Goal: Check status

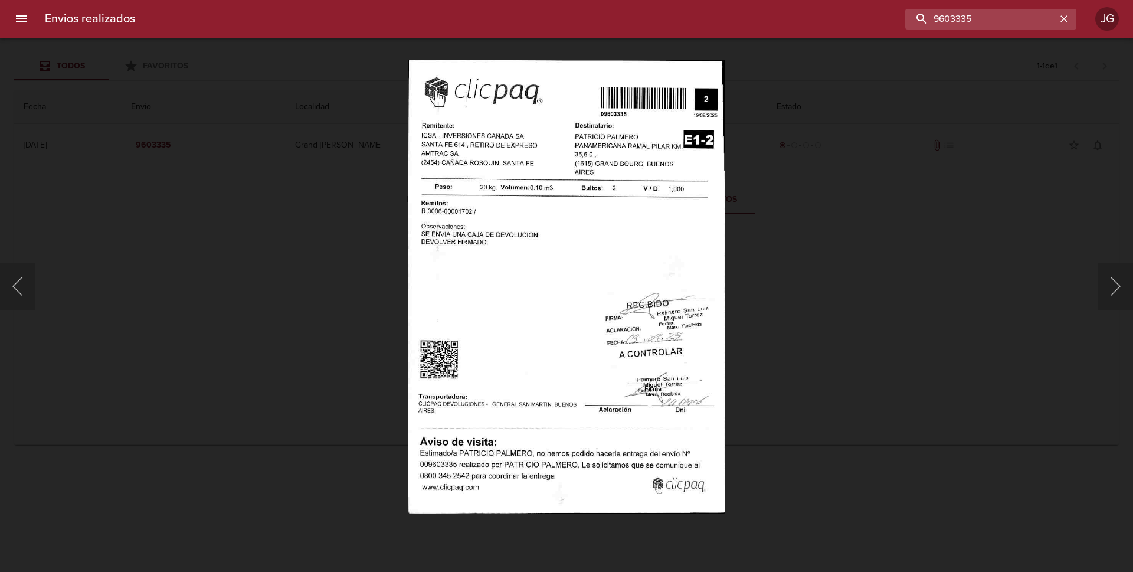
drag, startPoint x: 1021, startPoint y: 17, endPoint x: 900, endPoint y: 13, distance: 121.1
click at [900, 13] on div "9603335" at bounding box center [611, 19] width 932 height 21
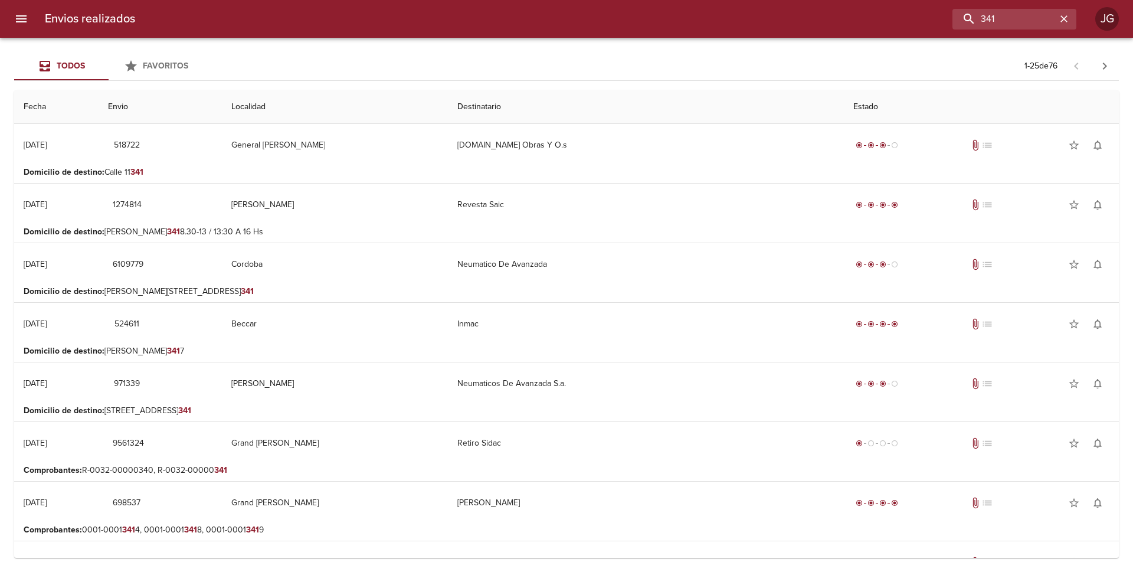
click at [241, 474] on p "Comprobantes : R-0032-00000340, R-0032-00000 341" at bounding box center [567, 471] width 1086 height 12
click at [565, 466] on p "Comprobantes : R-0032-00000340, R-0032-00000 341" at bounding box center [567, 471] width 1086 height 12
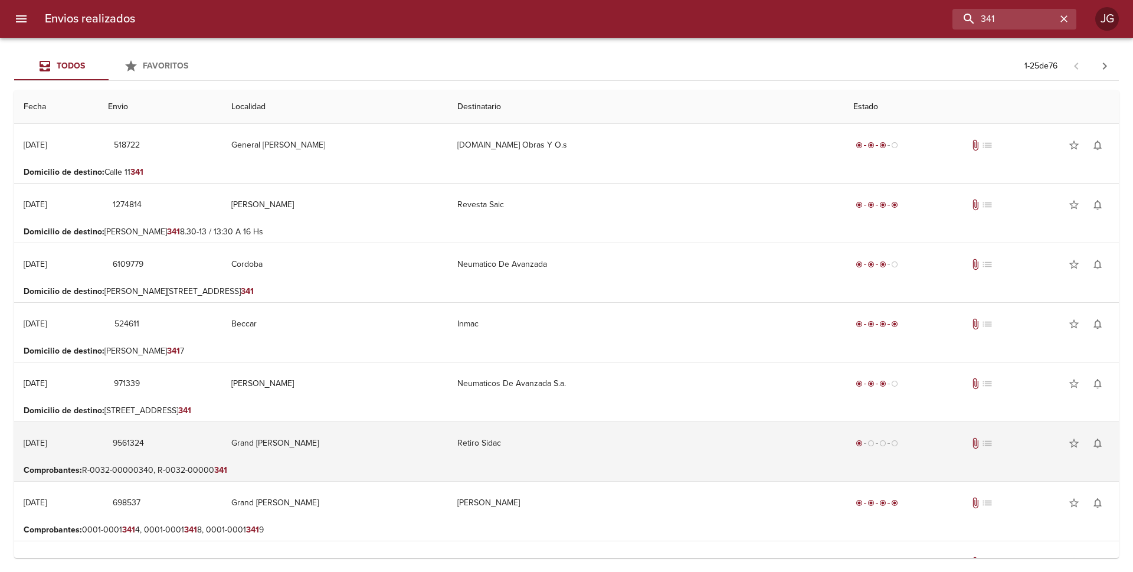
click at [615, 464] on td "Retiro Sidac" at bounding box center [645, 443] width 395 height 42
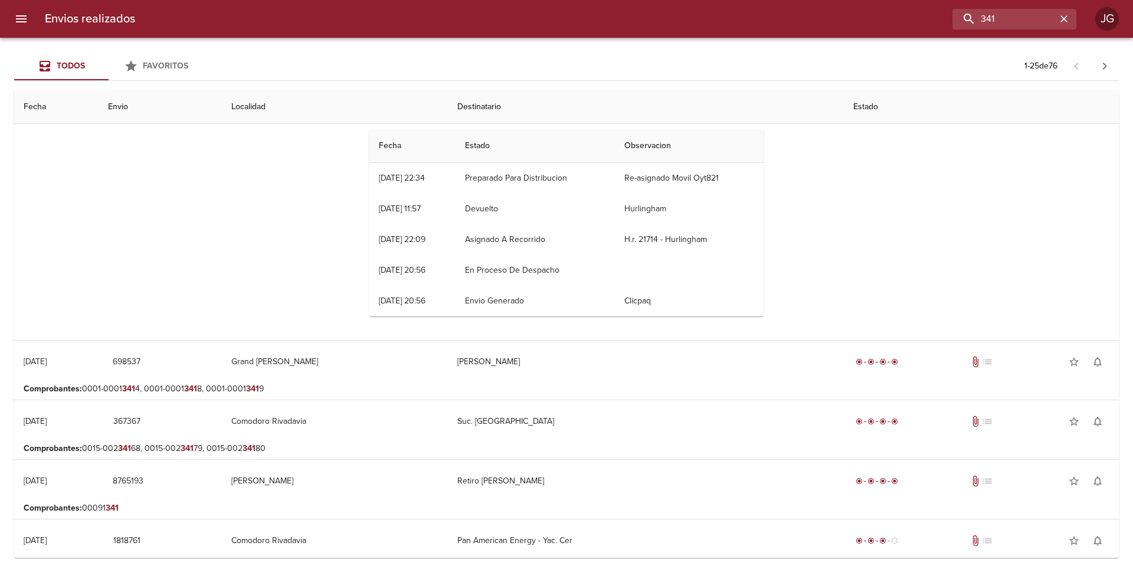
scroll to position [295, 0]
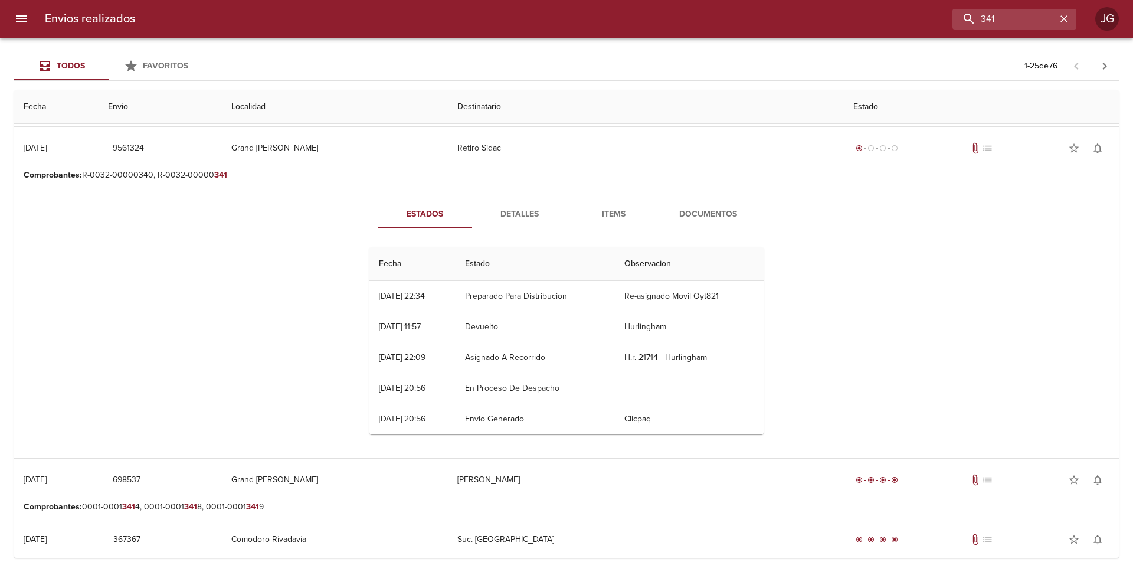
click at [683, 212] on span "Documentos" at bounding box center [708, 214] width 80 height 15
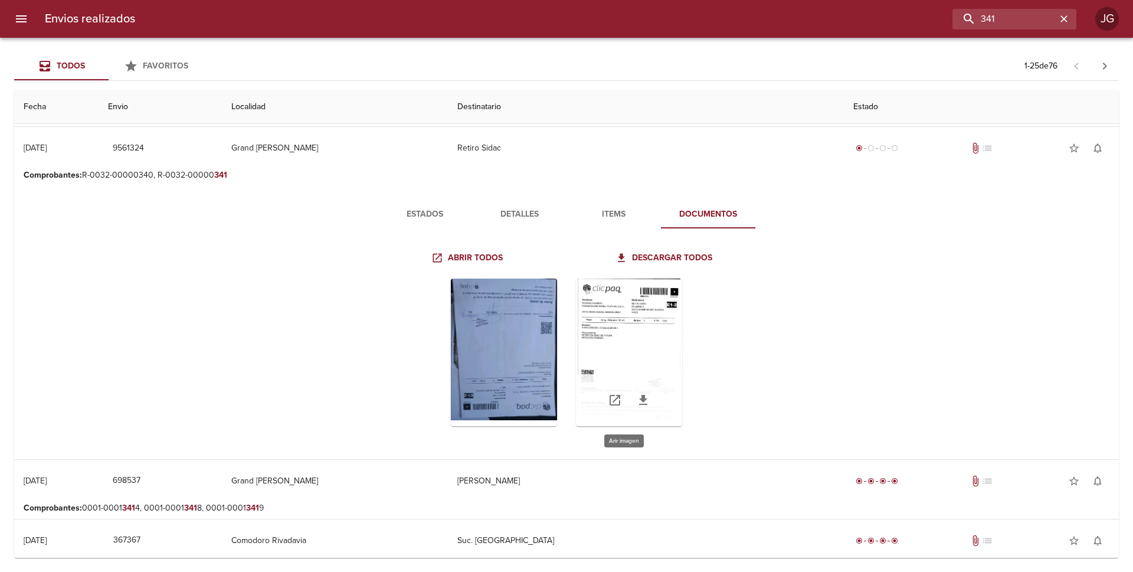
click at [621, 345] on div "Tabla de envíos del cliente" at bounding box center [629, 353] width 106 height 148
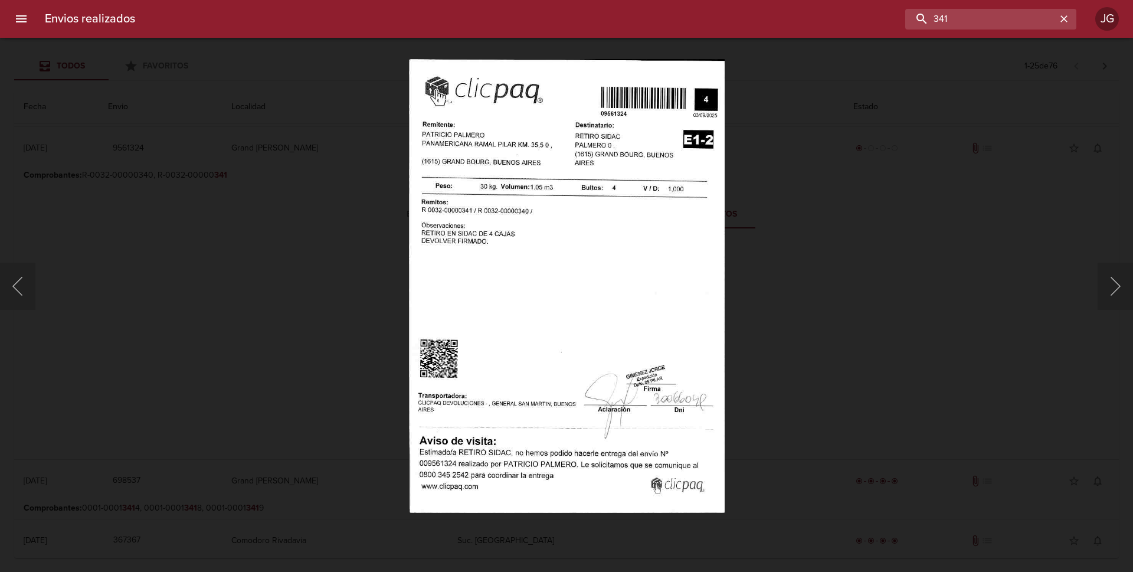
drag, startPoint x: 1003, startPoint y: 21, endPoint x: 857, endPoint y: -7, distance: 148.4
click at [857, 0] on html "Envios realizados 341 JG Todos Favoritos 1 - 25 de 76 Fecha Envio Localidad Des…" at bounding box center [566, 0] width 1133 height 0
type input "839"
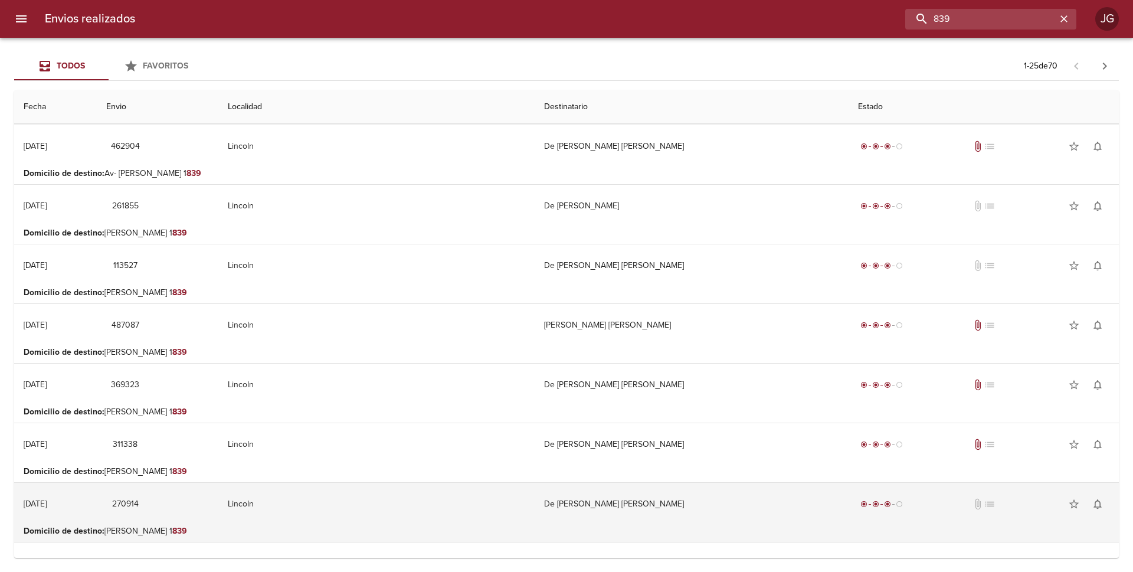
scroll to position [354, 0]
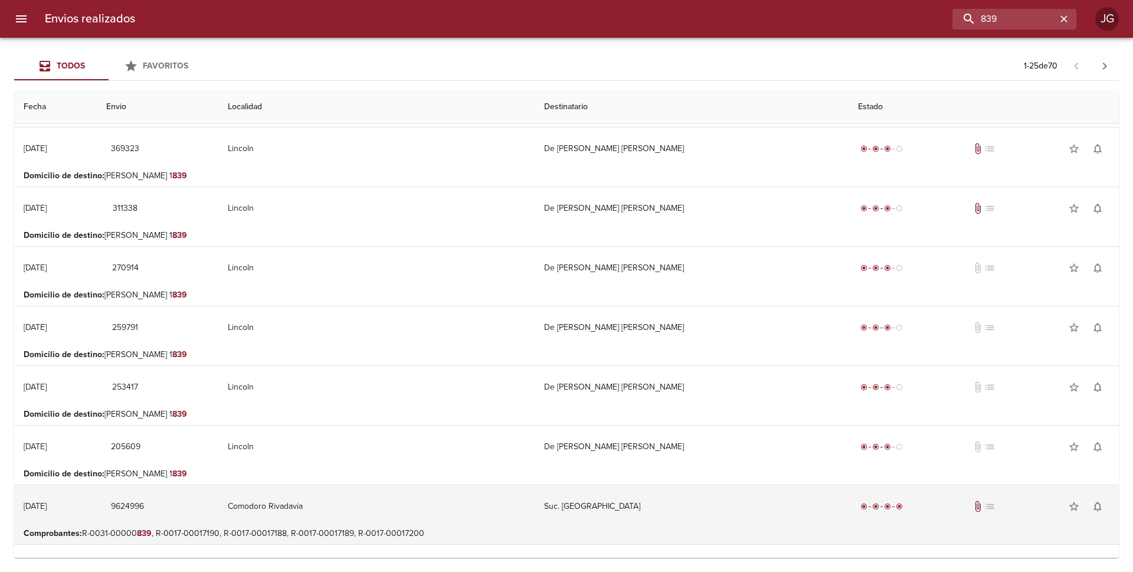
click at [481, 522] on td "Comodoro Rivadavia" at bounding box center [376, 506] width 316 height 42
click at [495, 505] on td "Comodoro Rivadavia" at bounding box center [376, 506] width 316 height 42
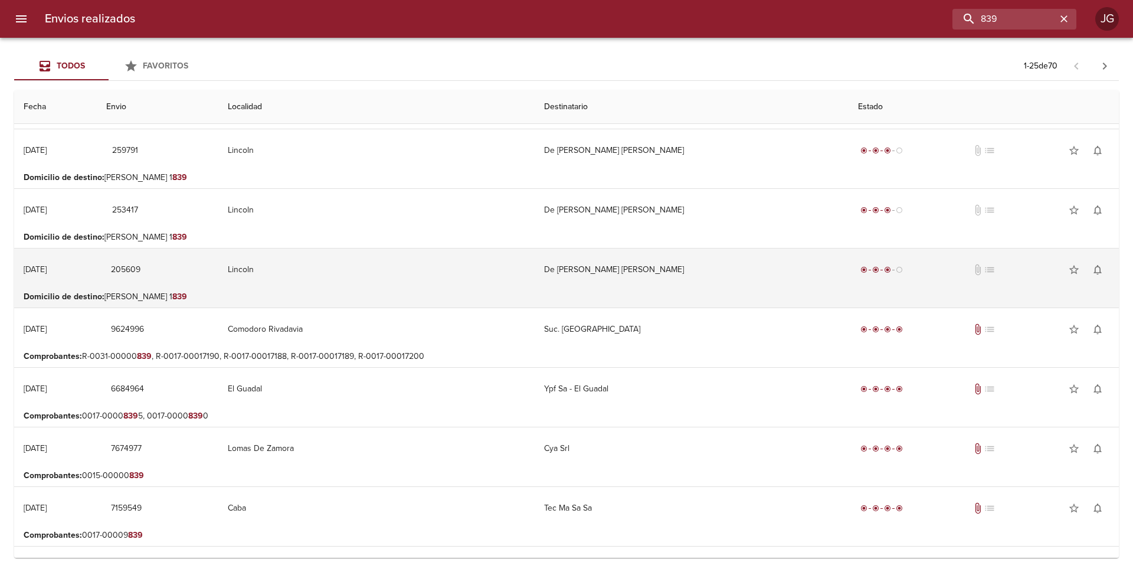
scroll to position [590, 0]
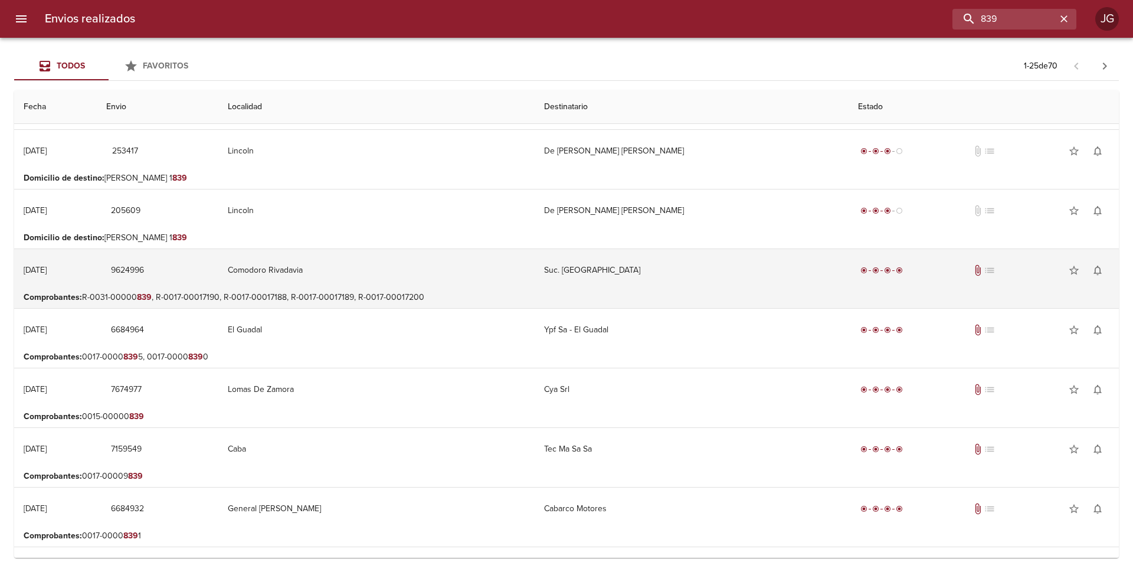
click at [510, 282] on td "Comodoro Rivadavia" at bounding box center [376, 270] width 316 height 42
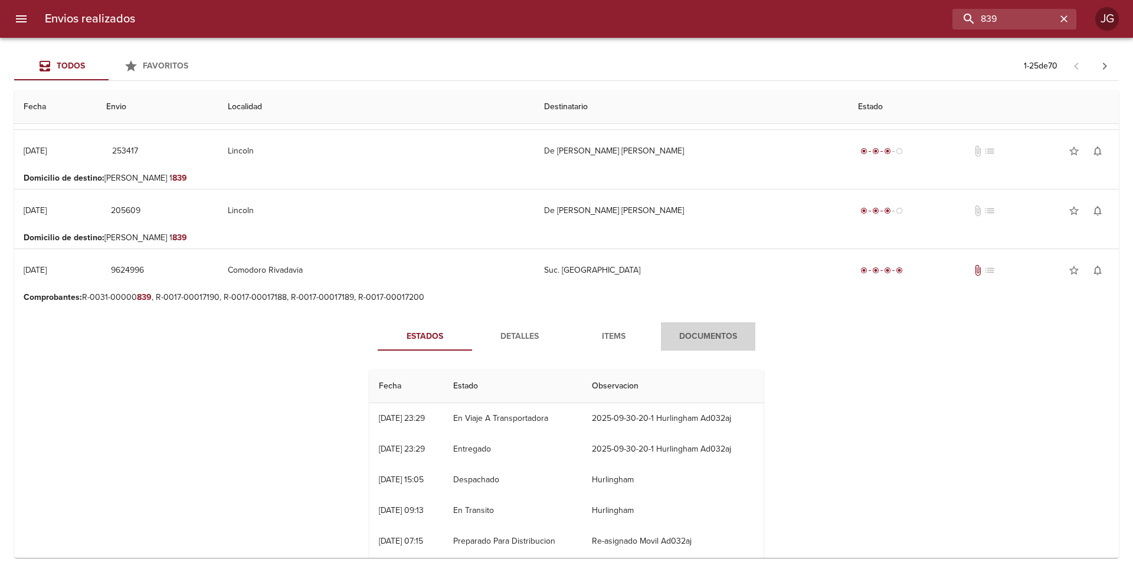
click at [691, 336] on span "Documentos" at bounding box center [708, 336] width 80 height 15
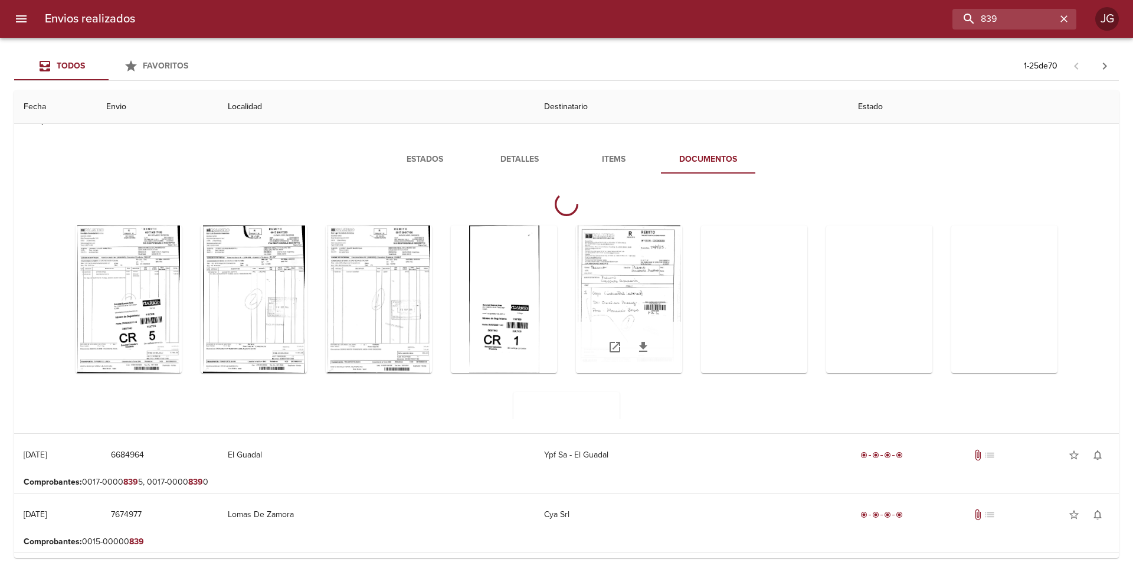
scroll to position [59, 0]
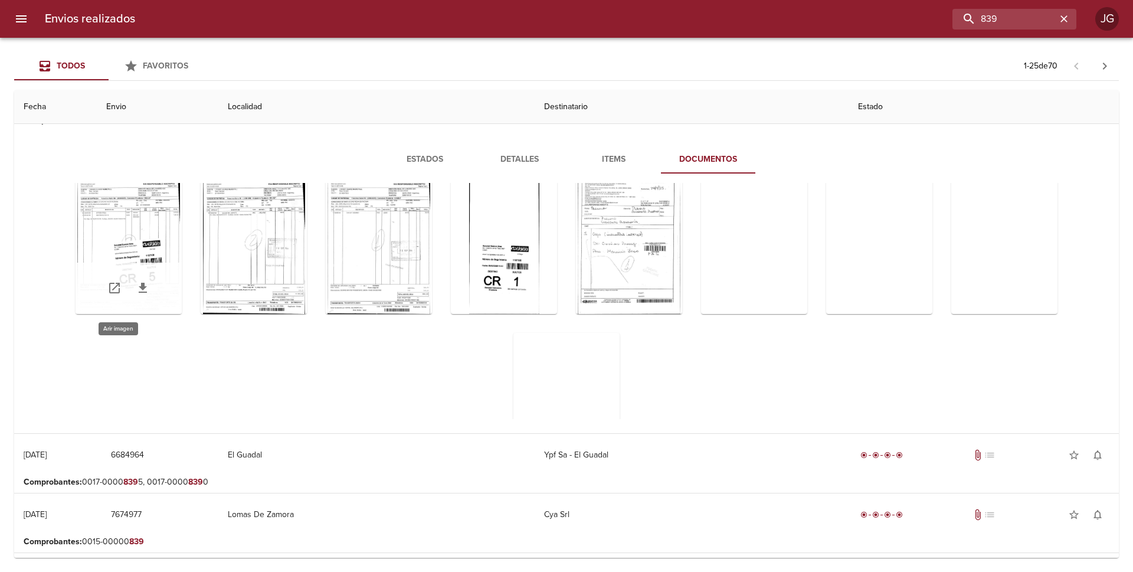
click at [133, 217] on div "Tabla de envíos del cliente" at bounding box center [129, 240] width 106 height 148
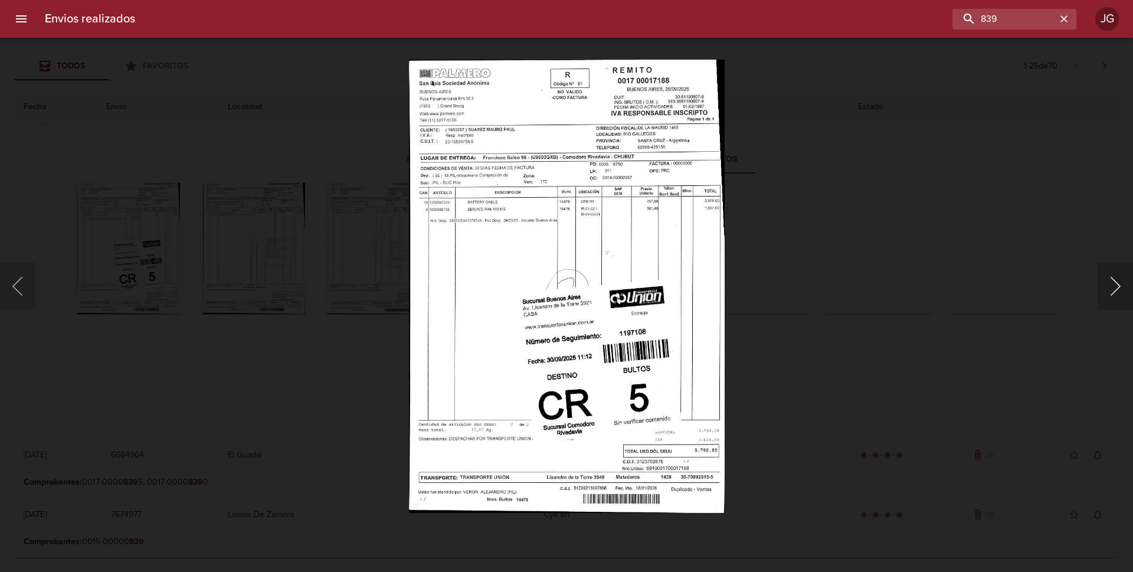
click at [1108, 290] on button "Siguiente" at bounding box center [1115, 286] width 35 height 47
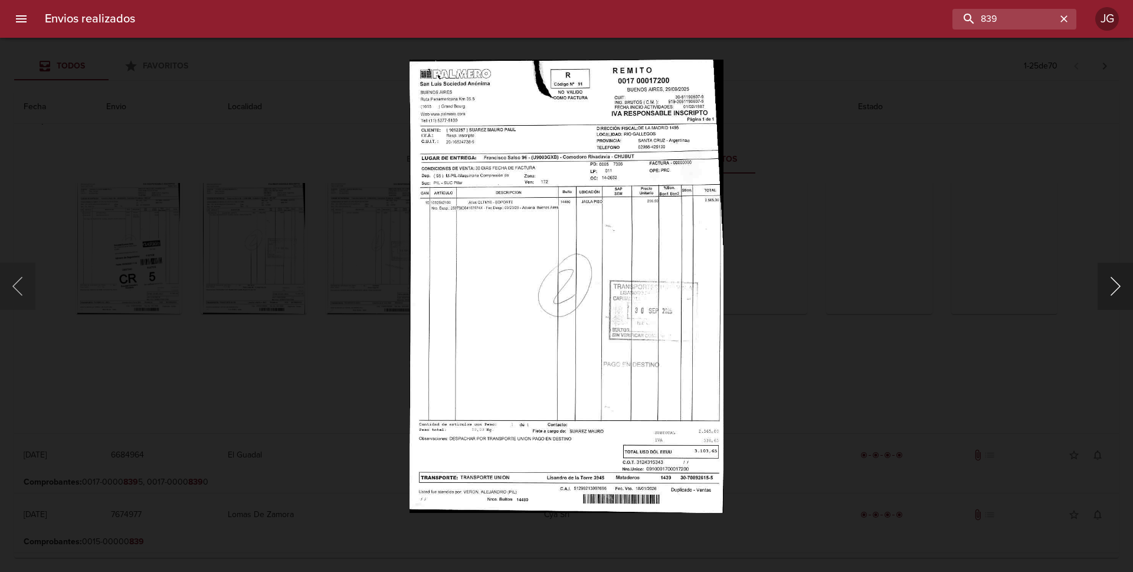
click at [1108, 290] on button "Siguiente" at bounding box center [1115, 286] width 35 height 47
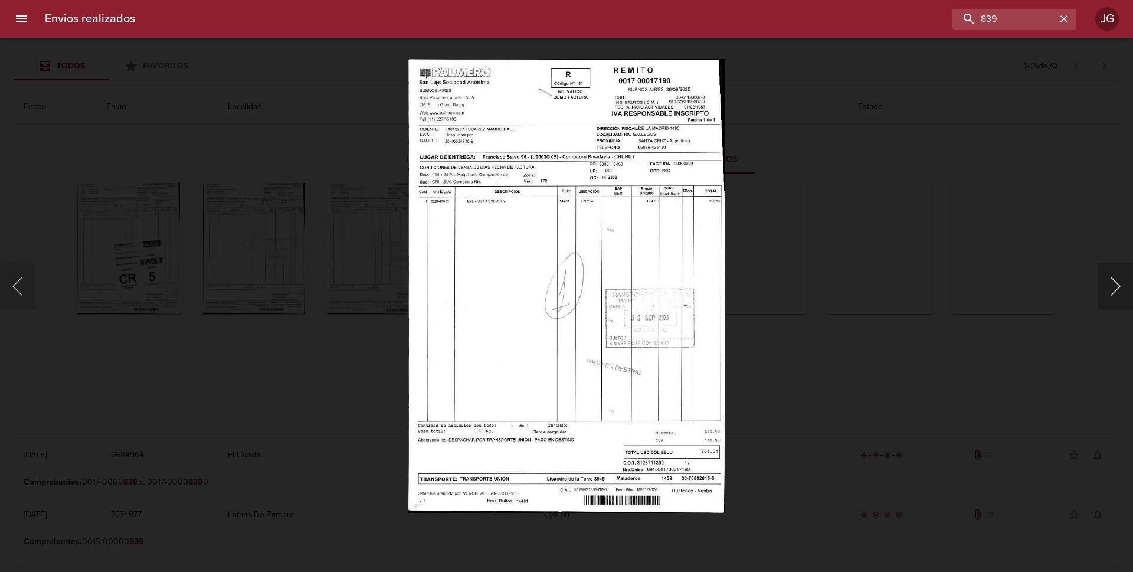
click at [1108, 290] on button "Siguiente" at bounding box center [1115, 286] width 35 height 47
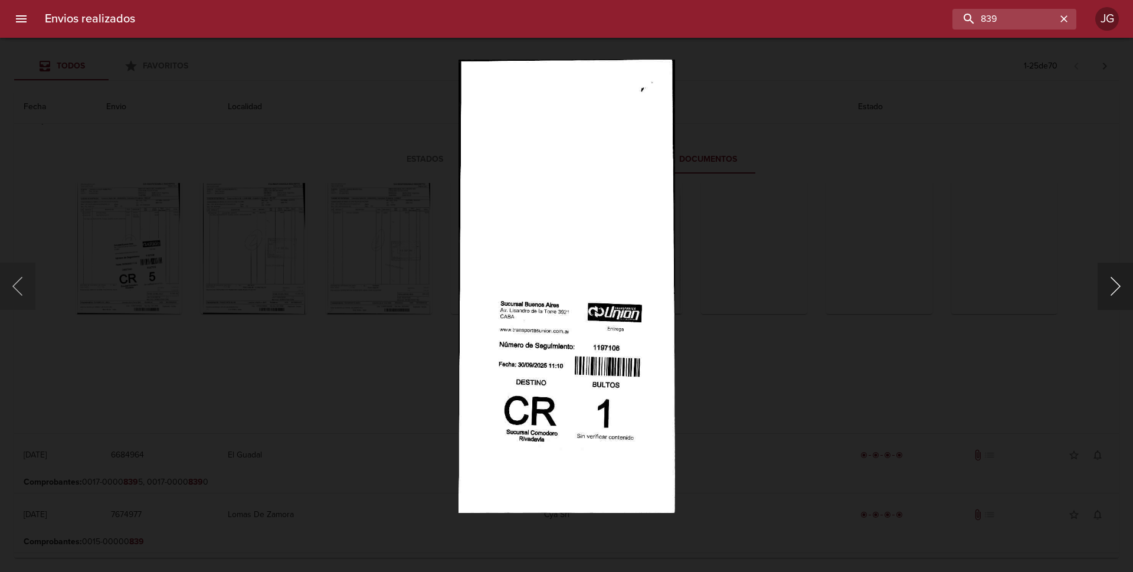
click at [1108, 290] on button "Siguiente" at bounding box center [1115, 286] width 35 height 47
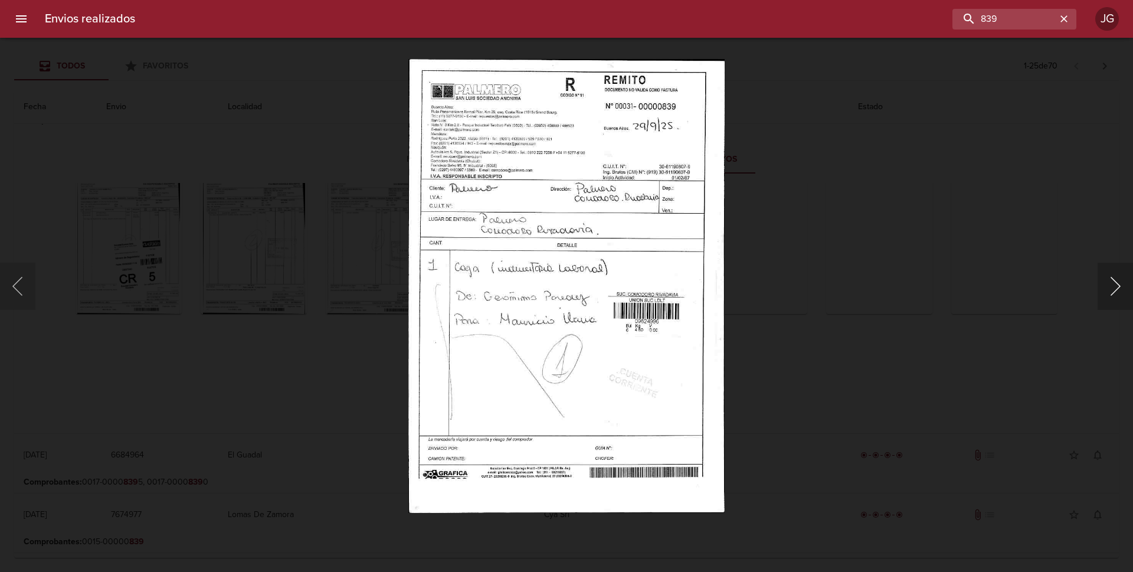
click at [1116, 285] on button "Siguiente" at bounding box center [1115, 286] width 35 height 47
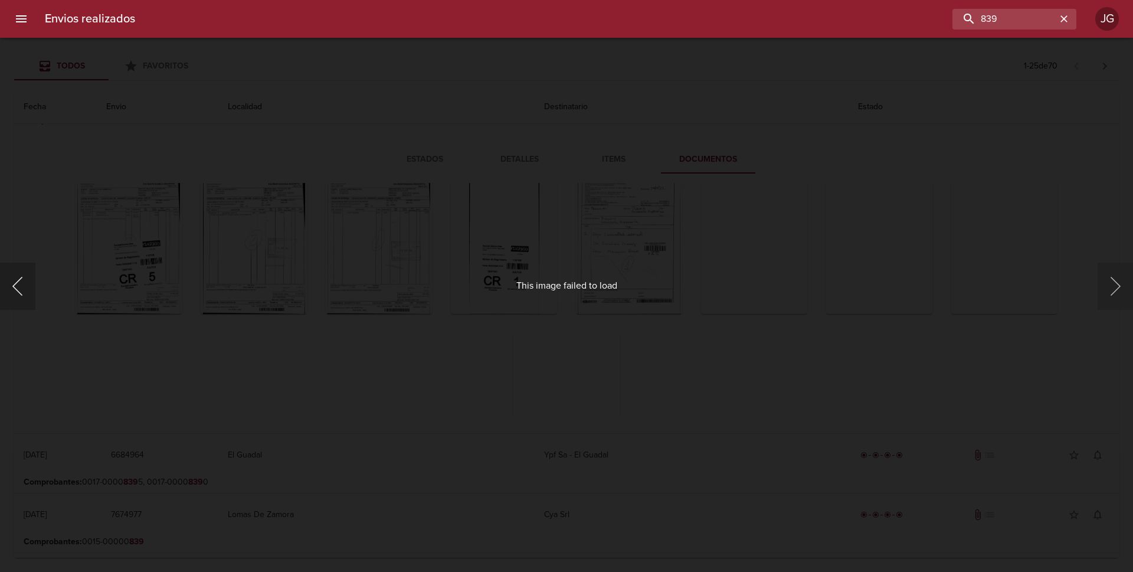
click at [22, 287] on button "Anterior" at bounding box center [17, 286] width 35 height 47
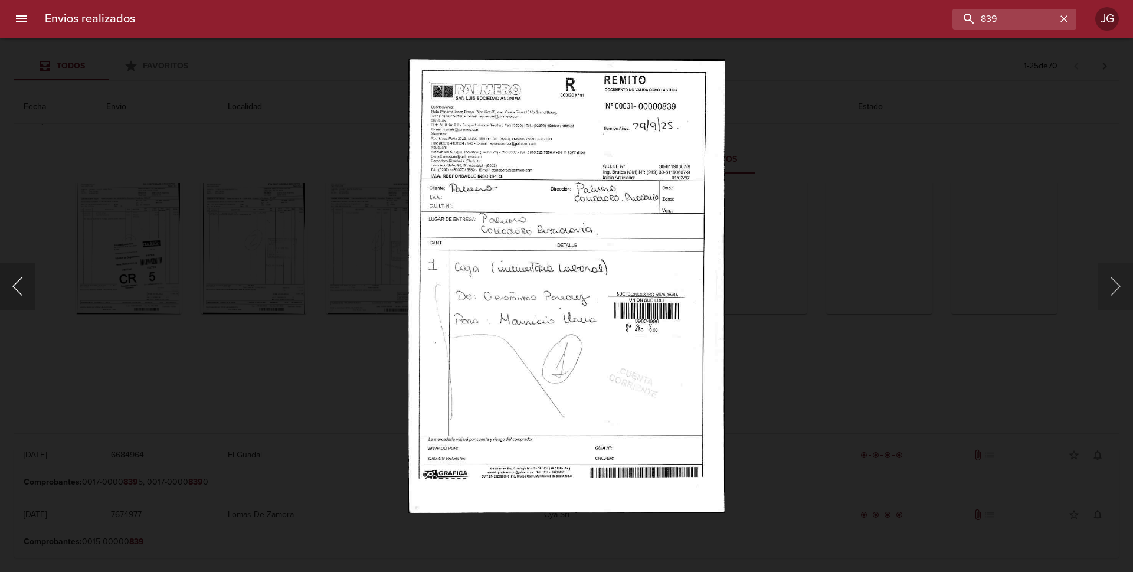
click at [19, 282] on button "Anterior" at bounding box center [17, 286] width 35 height 47
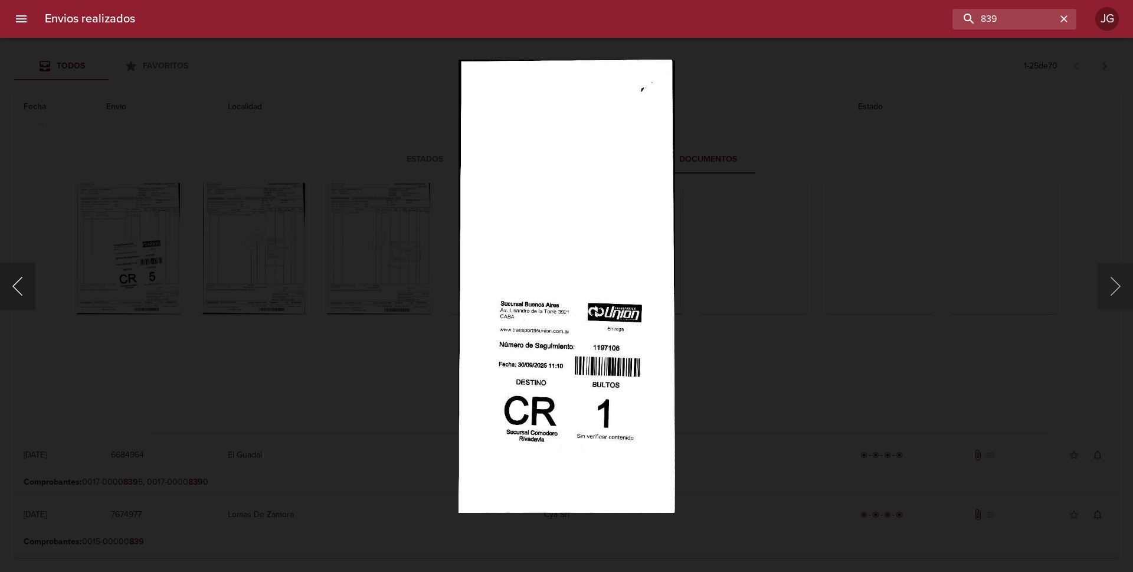
click at [19, 282] on button "Anterior" at bounding box center [17, 286] width 35 height 47
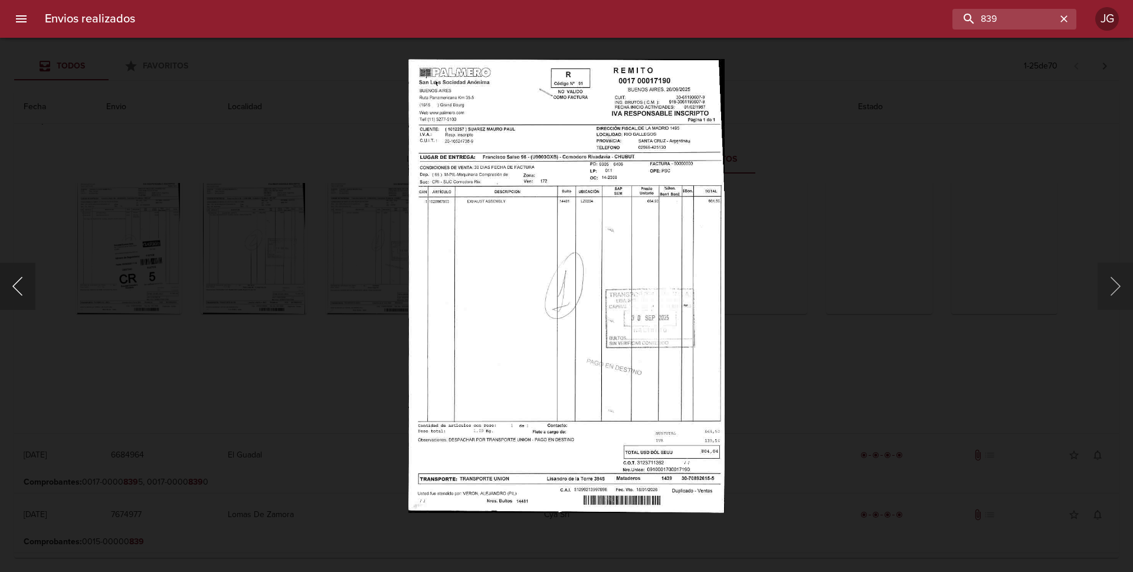
click at [19, 281] on button "Anterior" at bounding box center [17, 286] width 35 height 47
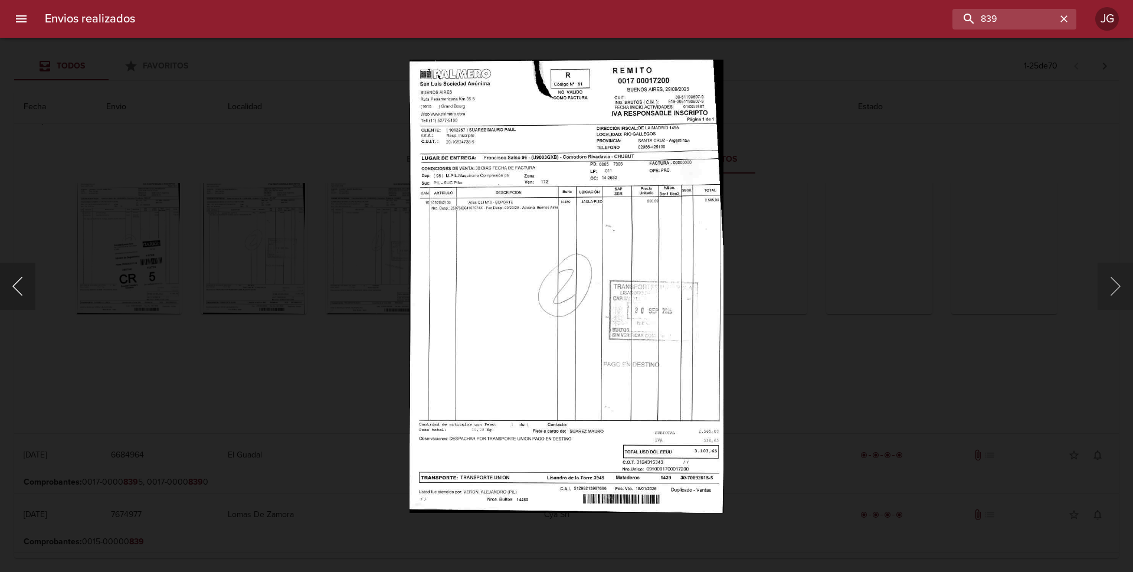
click at [19, 282] on button "Anterior" at bounding box center [17, 286] width 35 height 47
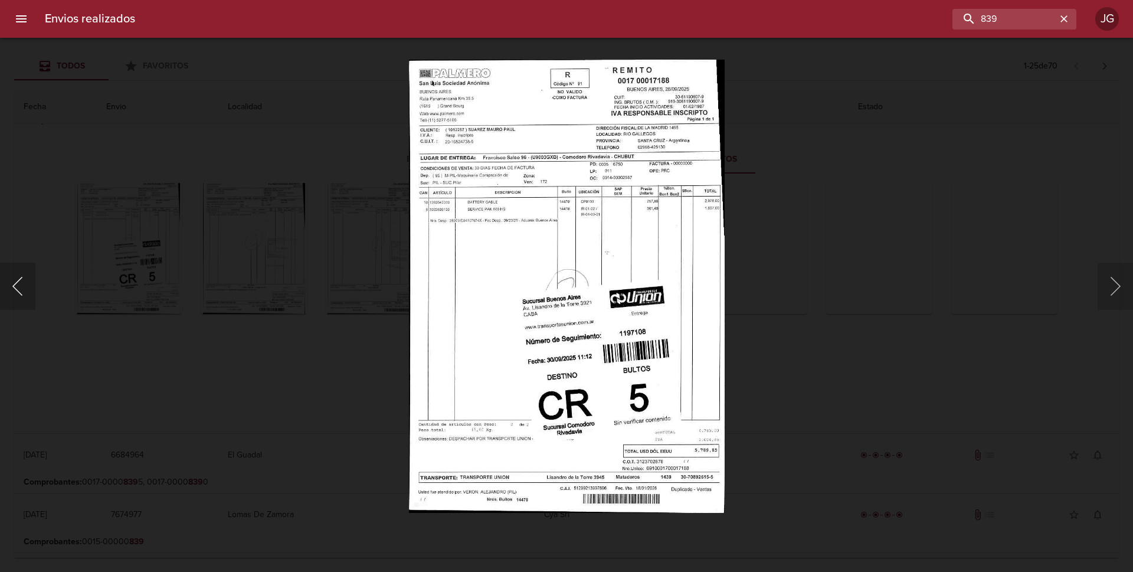
click at [18, 281] on button "Anterior" at bounding box center [17, 286] width 35 height 47
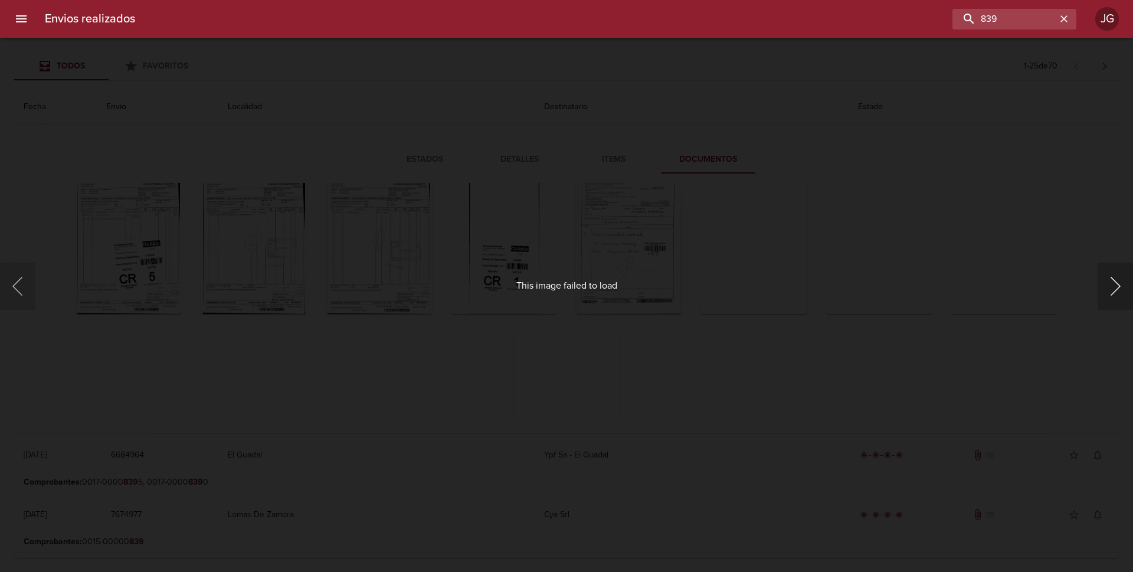
click at [1121, 289] on button "Siguiente" at bounding box center [1115, 286] width 35 height 47
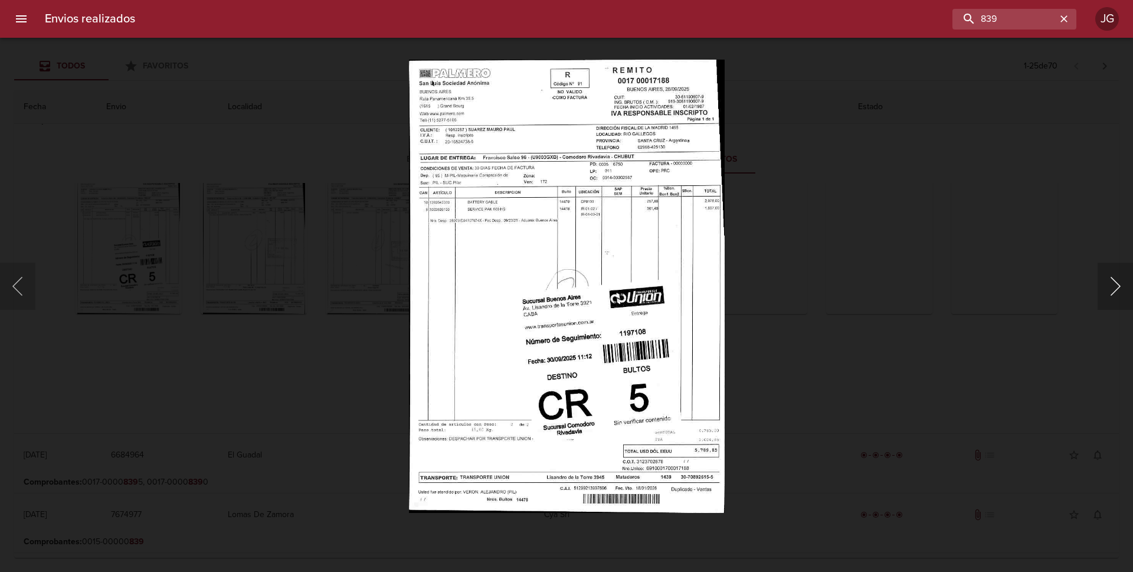
click at [1121, 289] on button "Siguiente" at bounding box center [1115, 286] width 35 height 47
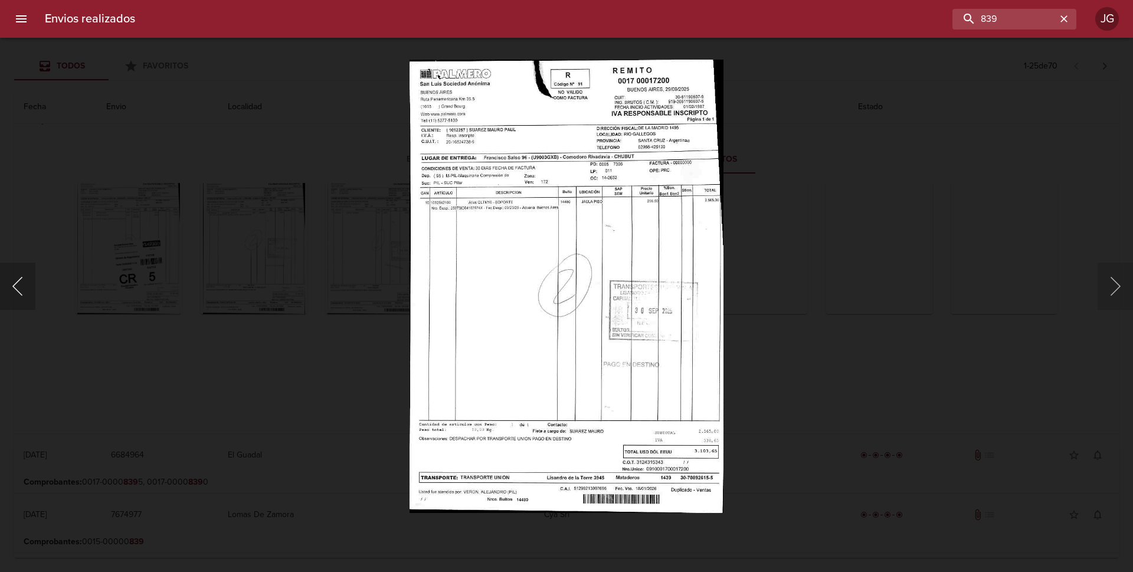
click at [22, 282] on button "Anterior" at bounding box center [17, 286] width 35 height 47
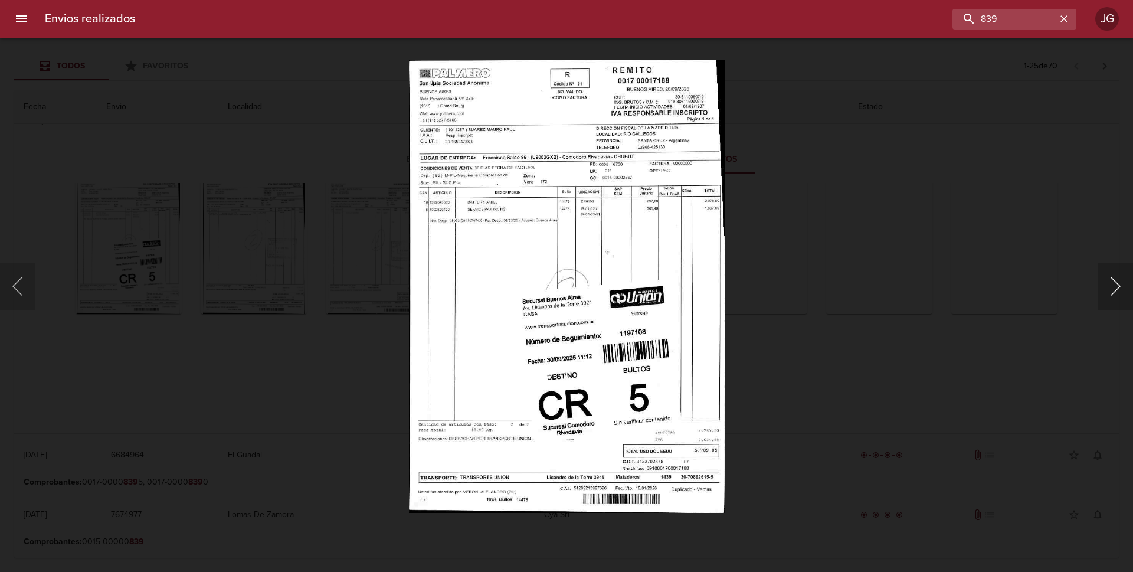
click at [1120, 286] on button "Siguiente" at bounding box center [1115, 286] width 35 height 47
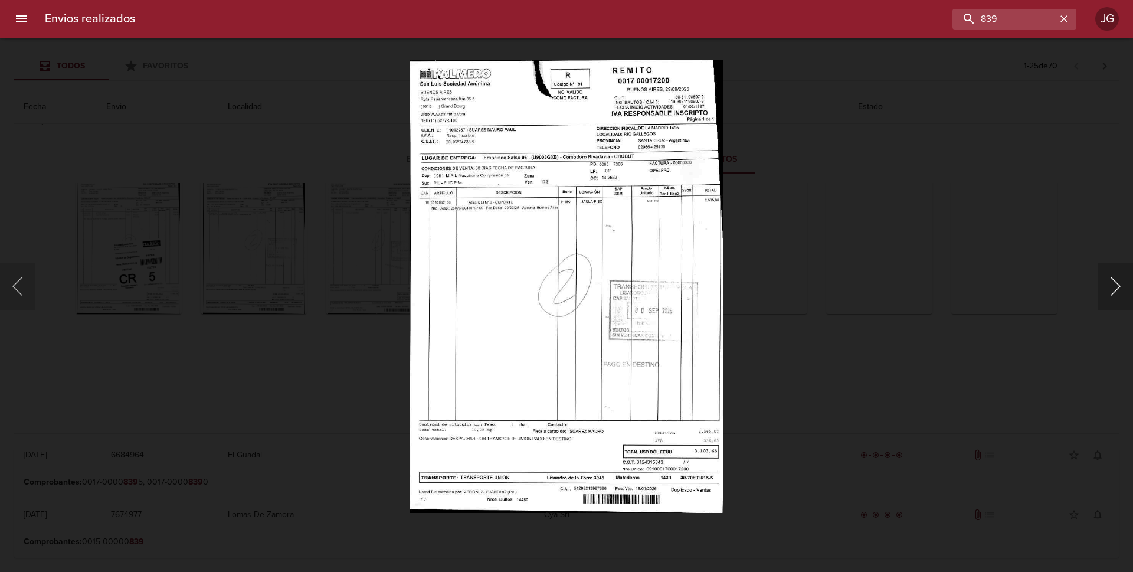
click at [1120, 286] on button "Siguiente" at bounding box center [1115, 286] width 35 height 47
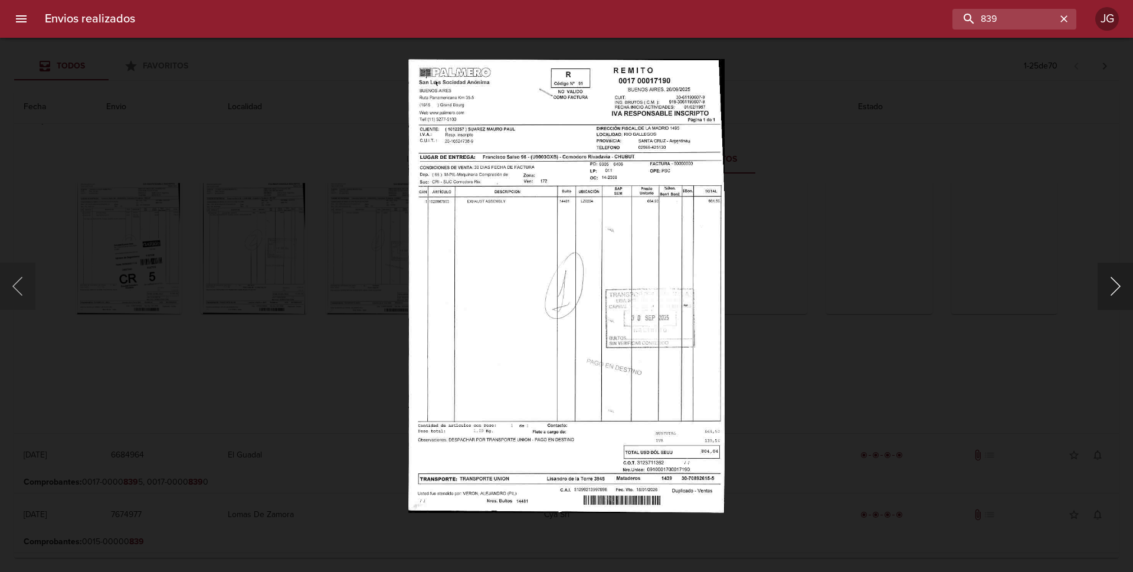
click at [1116, 287] on button "Siguiente" at bounding box center [1115, 286] width 35 height 47
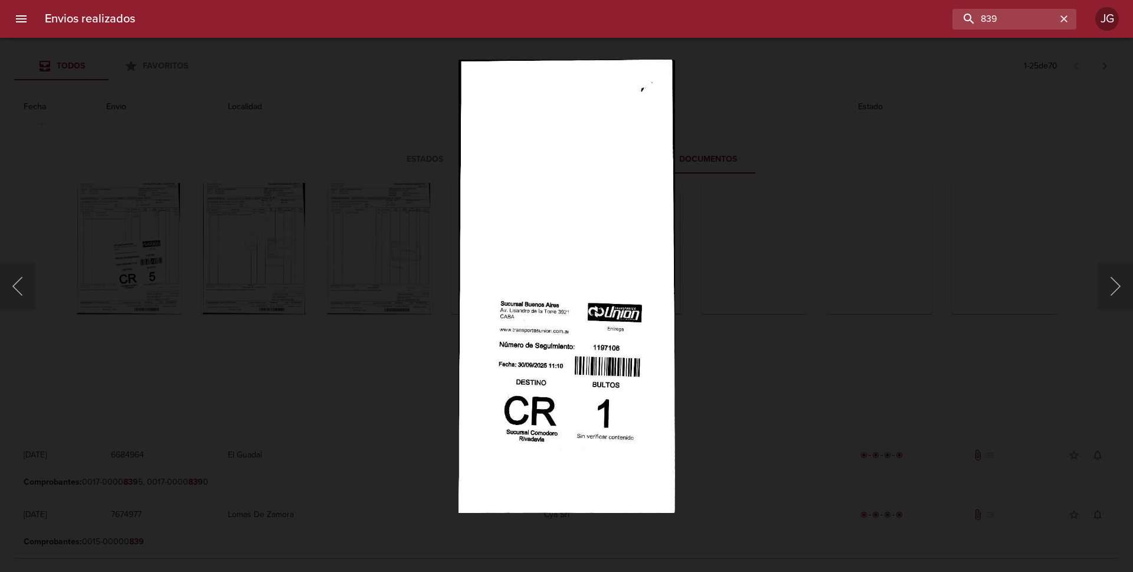
click at [102, 90] on div "Lightbox" at bounding box center [566, 286] width 1133 height 572
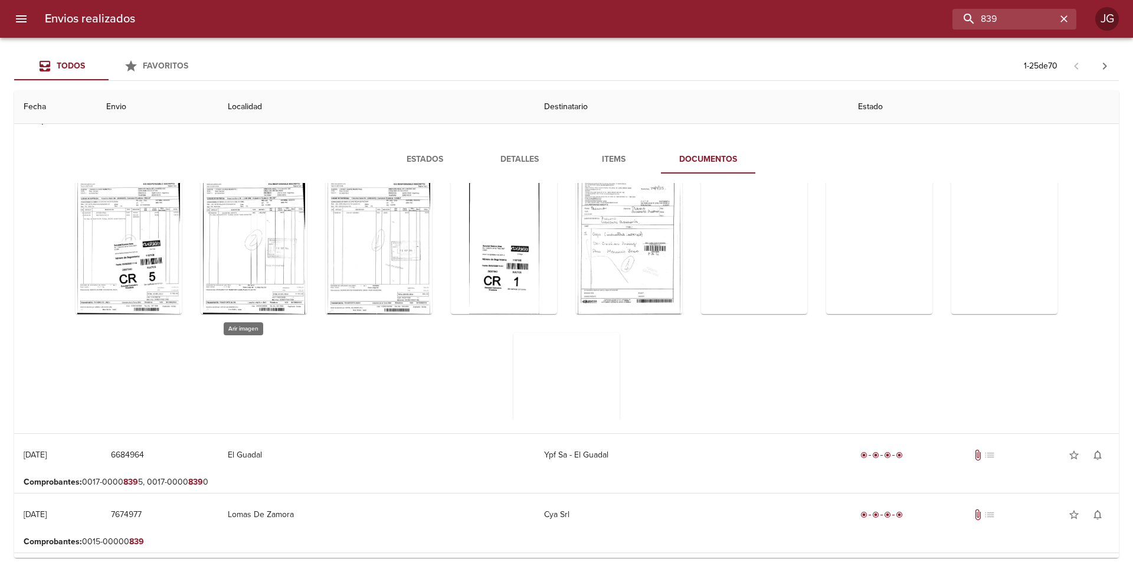
scroll to position [590, 0]
